Goal: Task Accomplishment & Management: Use online tool/utility

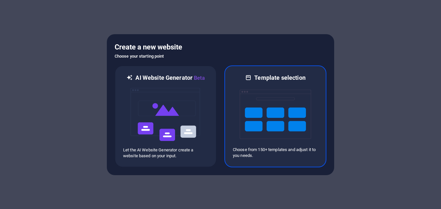
click at [268, 110] on img at bounding box center [276, 114] width 72 height 65
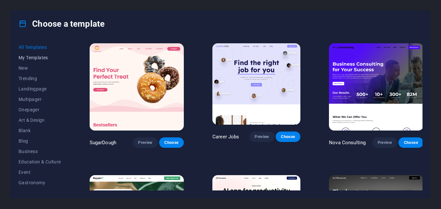
click at [42, 54] on button "My Templates" at bounding box center [40, 57] width 43 height 10
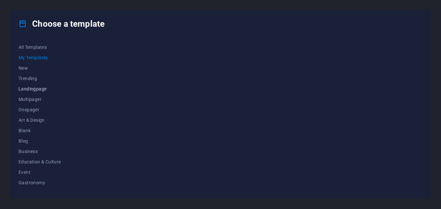
click at [35, 86] on button "Landingpage" at bounding box center [40, 89] width 43 height 10
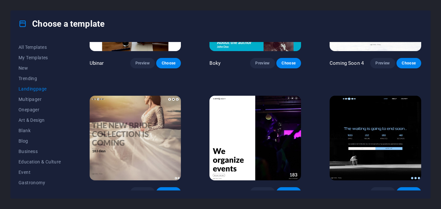
scroll to position [980, 0]
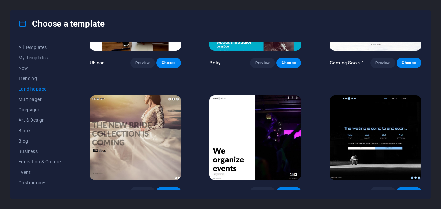
click at [411, 189] on span "Choose" at bounding box center [409, 191] width 14 height 5
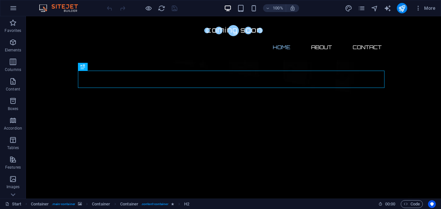
click at [74, 3] on div "100% More" at bounding box center [220, 8] width 441 height 16
